Goal: Transaction & Acquisition: Purchase product/service

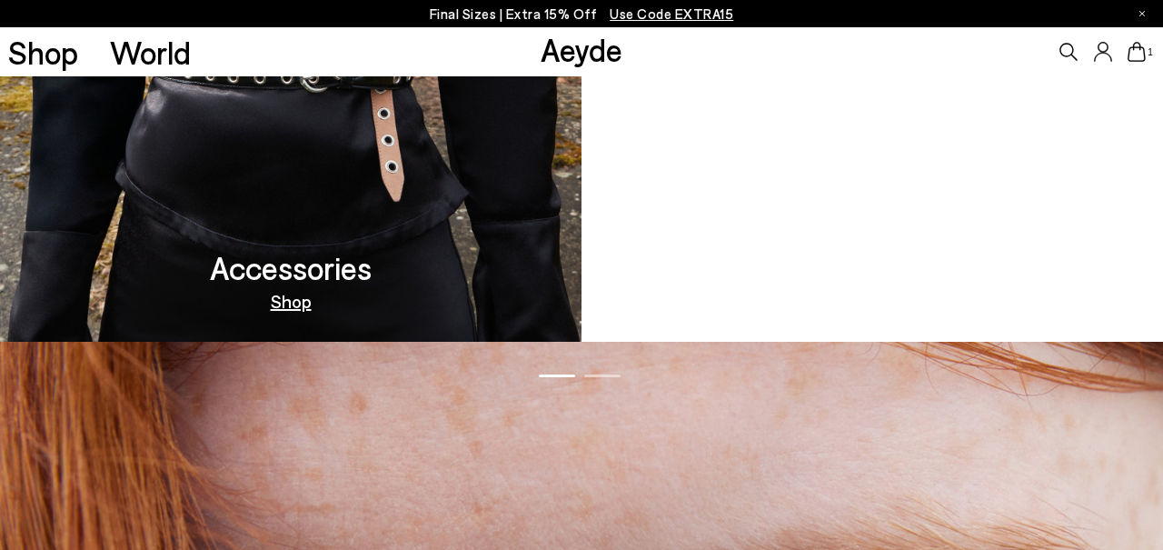
scroll to position [2585, 0]
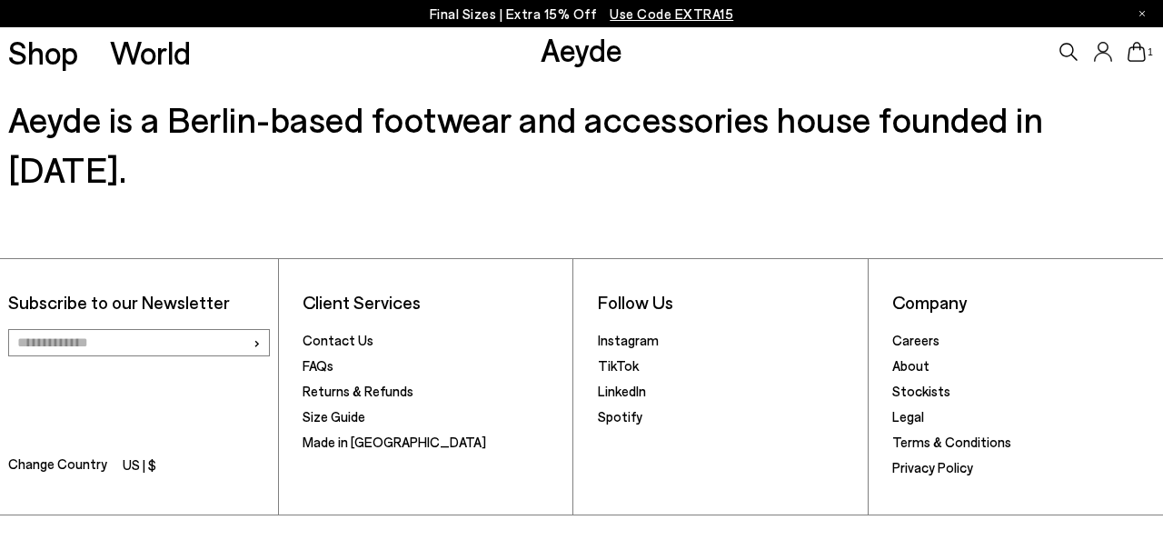
click at [157, 329] on input "email" at bounding box center [139, 342] width 262 height 27
type input "**********"
click at [255, 329] on span "›" at bounding box center [257, 342] width 8 height 26
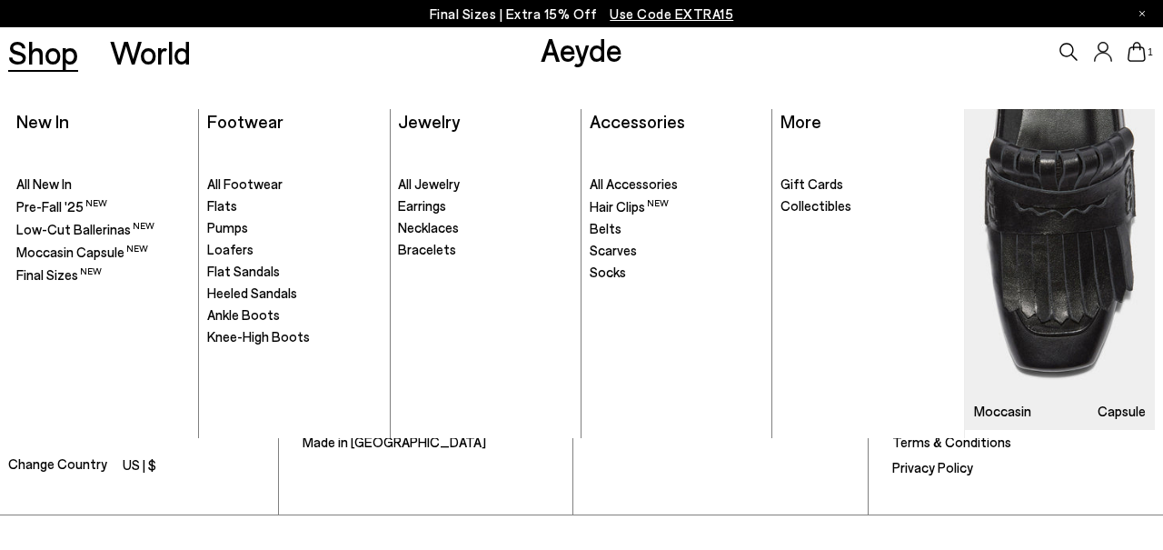
click at [37, 62] on link "Shop" at bounding box center [43, 52] width 70 height 32
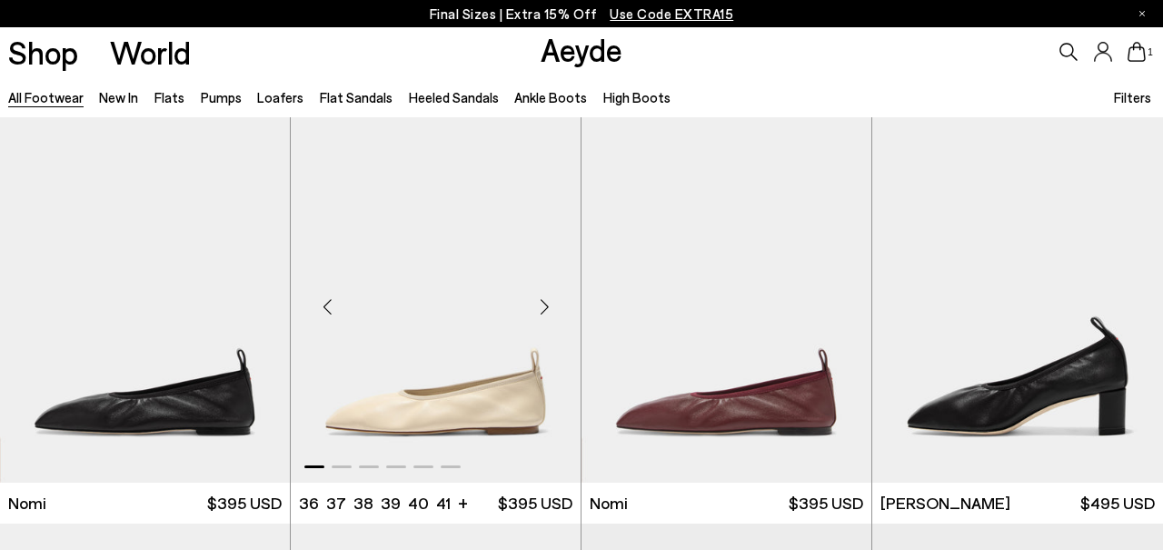
click at [443, 424] on img "1 / 6" at bounding box center [436, 299] width 290 height 364
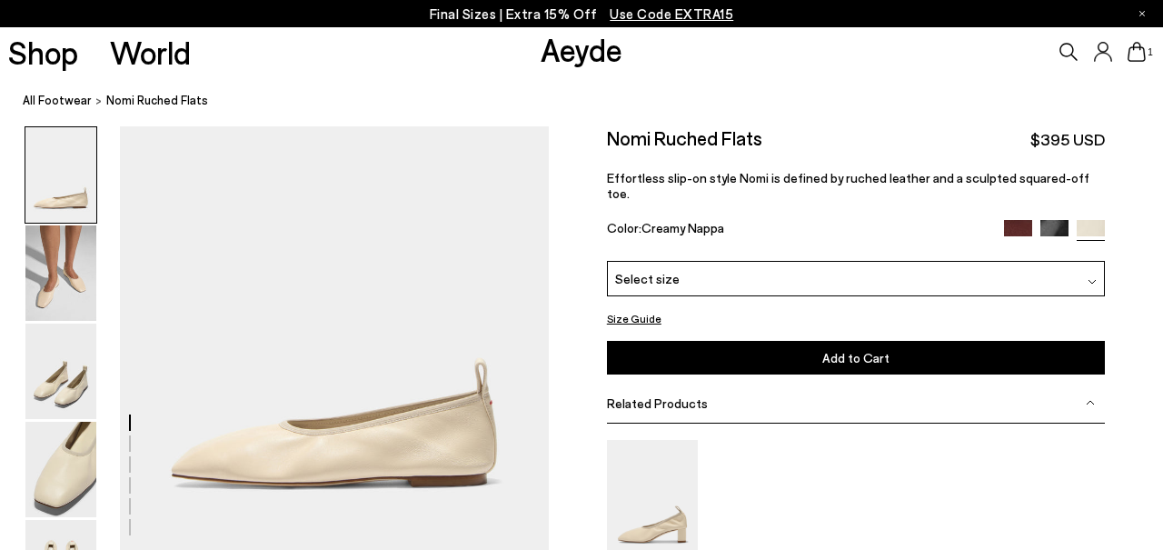
click at [754, 261] on div "Select size" at bounding box center [856, 278] width 498 height 35
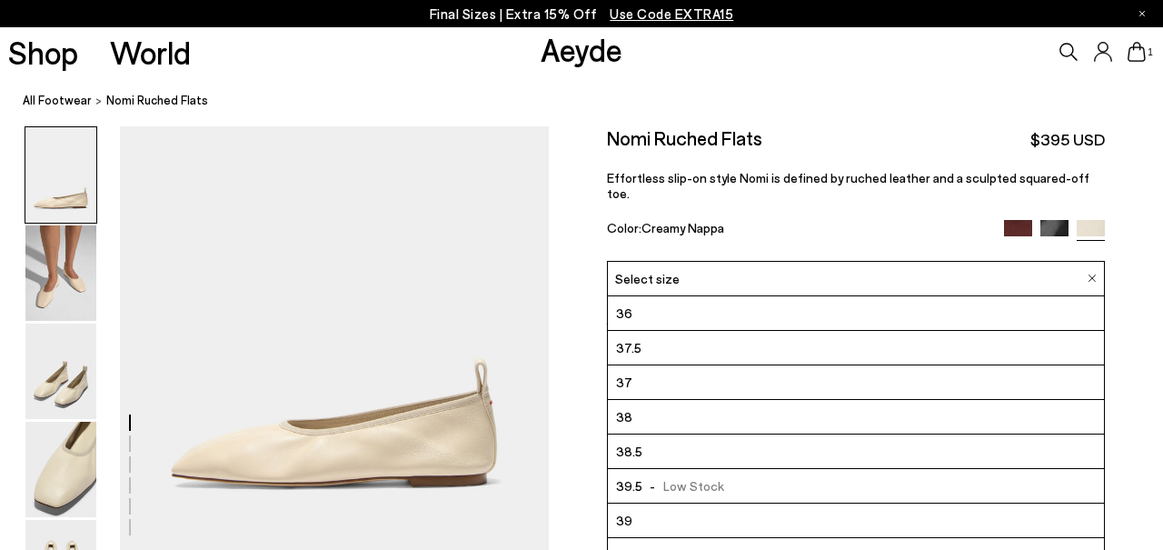
click at [740, 301] on li "36" at bounding box center [856, 313] width 496 height 35
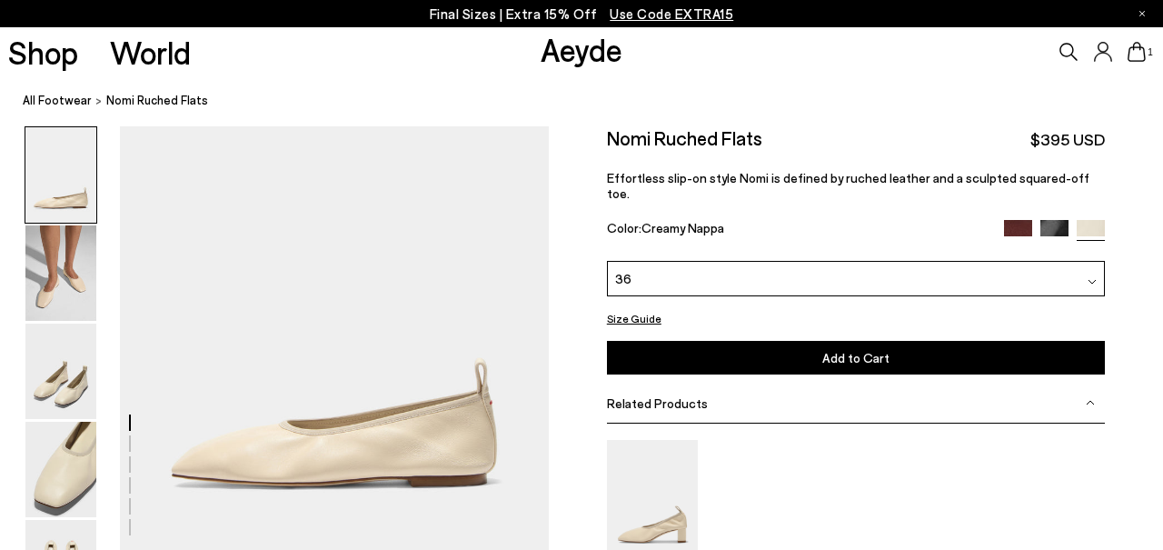
click at [741, 342] on button "Add to Cart Select a Size First" at bounding box center [856, 358] width 498 height 34
